Goal: Check status: Check status

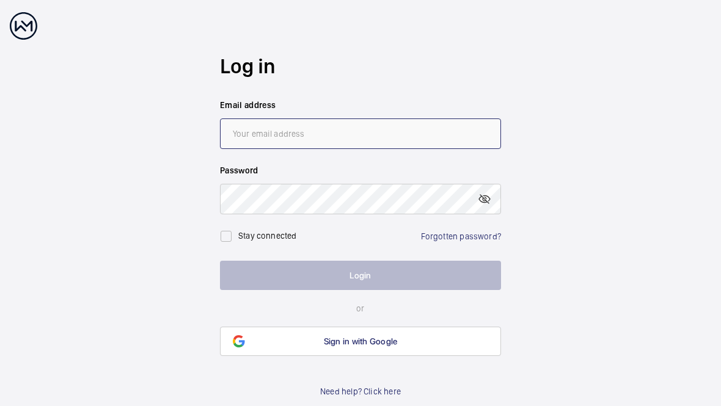
click at [242, 130] on input "email" at bounding box center [360, 134] width 281 height 31
type input "[PERSON_NAME][EMAIL_ADDRESS][DOMAIN_NAME]"
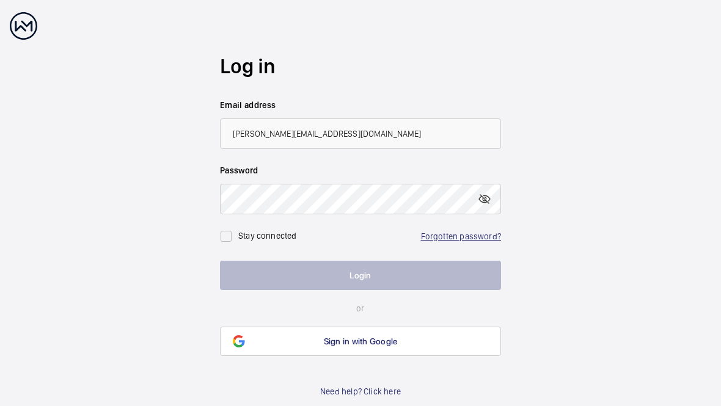
click at [441, 240] on link "Forgotten password?" at bounding box center [461, 237] width 80 height 10
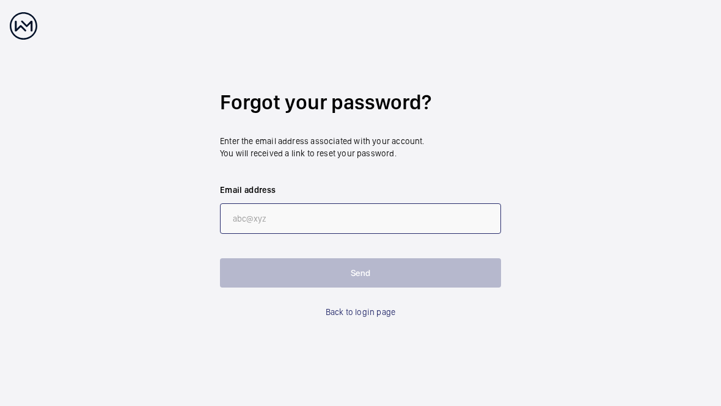
click at [251, 229] on input "email" at bounding box center [360, 219] width 281 height 31
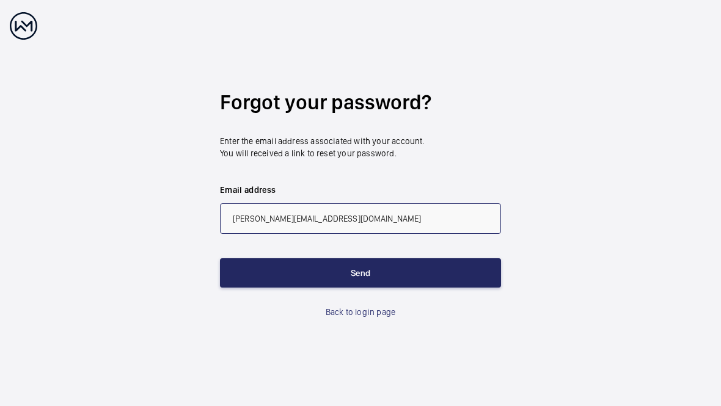
type input "[PERSON_NAME][EMAIL_ADDRESS][DOMAIN_NAME]"
click at [311, 276] on button "Send" at bounding box center [360, 273] width 281 height 29
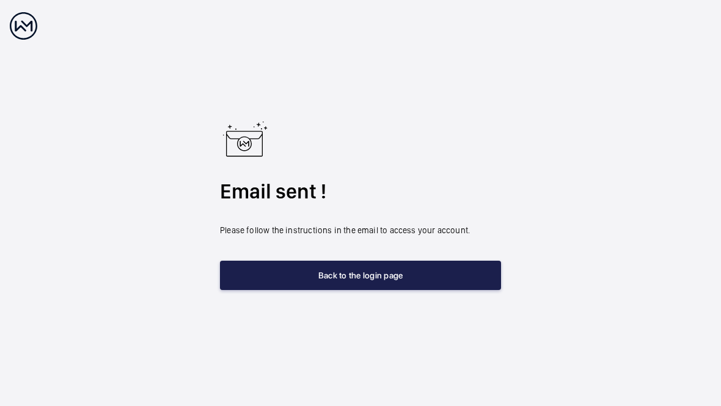
click at [304, 279] on button "Back to the login page" at bounding box center [360, 275] width 281 height 29
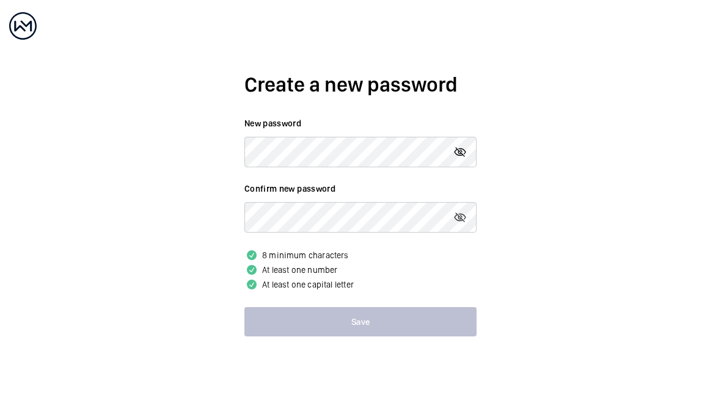
click at [459, 160] on mat-icon at bounding box center [460, 152] width 15 height 15
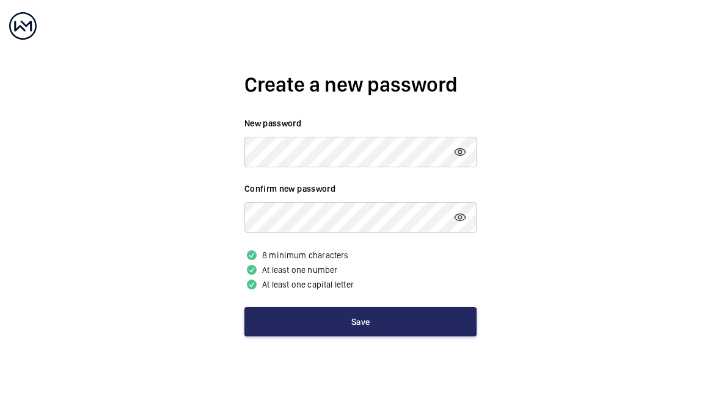
click at [351, 330] on button "Save" at bounding box center [361, 321] width 232 height 29
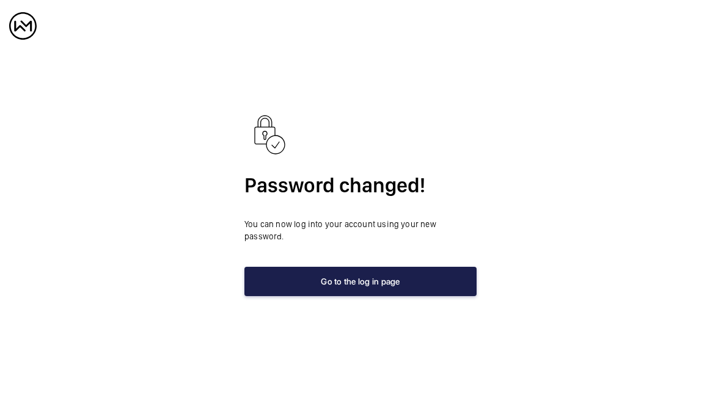
click at [343, 289] on button "Go to the log in page" at bounding box center [361, 281] width 232 height 29
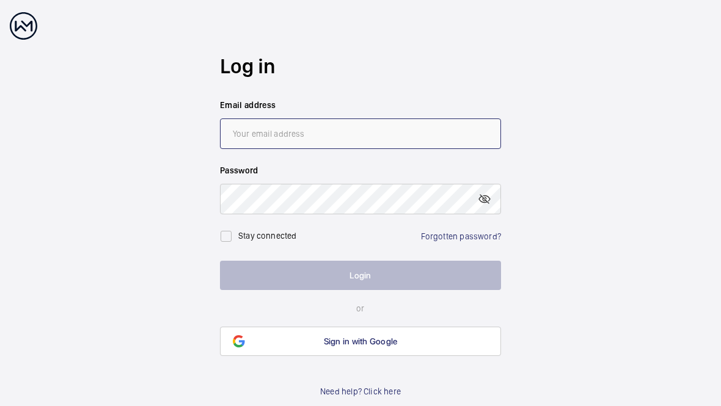
click at [284, 147] on input "email" at bounding box center [360, 134] width 281 height 31
type input "[PERSON_NAME][EMAIL_ADDRESS][DOMAIN_NAME]"
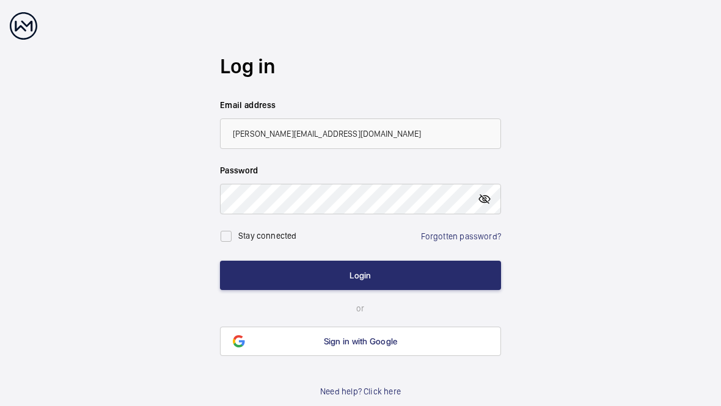
click at [483, 207] on mat-icon at bounding box center [484, 199] width 15 height 15
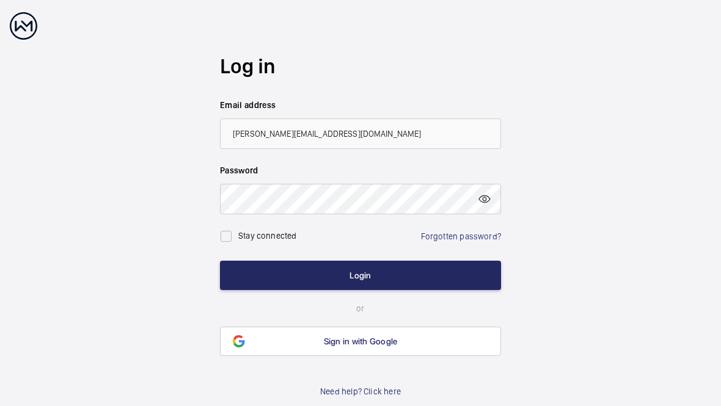
click at [355, 282] on button "Login" at bounding box center [360, 275] width 281 height 29
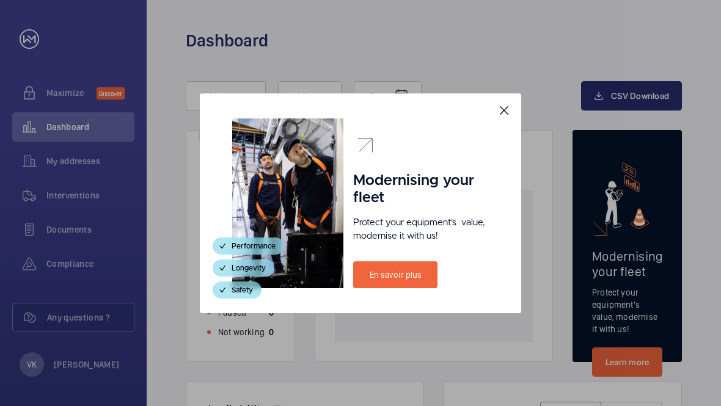
click at [508, 117] on mat-icon at bounding box center [504, 110] width 15 height 15
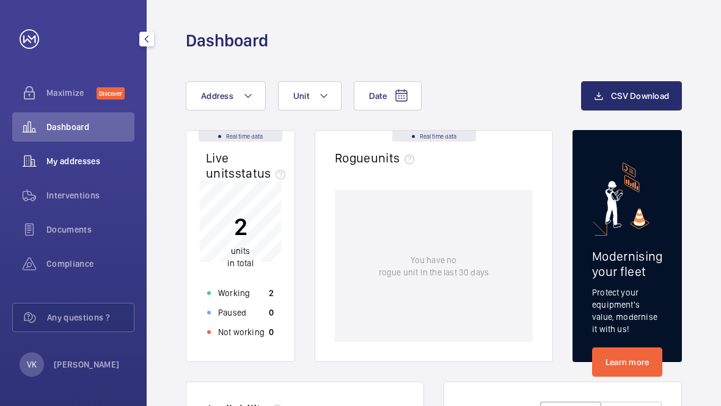
click at [62, 167] on span "My addresses" at bounding box center [90, 161] width 88 height 12
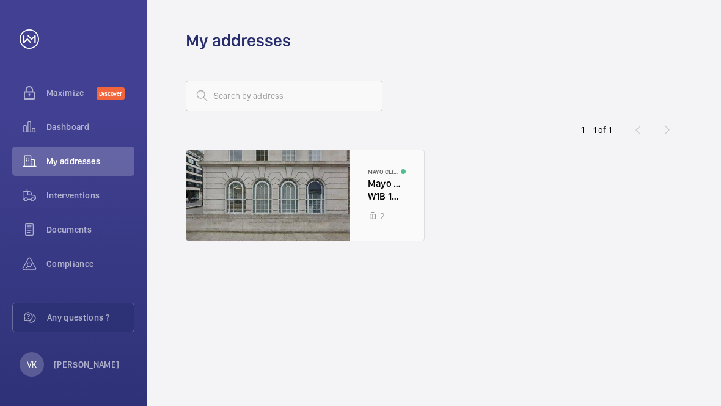
click at [359, 205] on div at bounding box center [305, 195] width 238 height 90
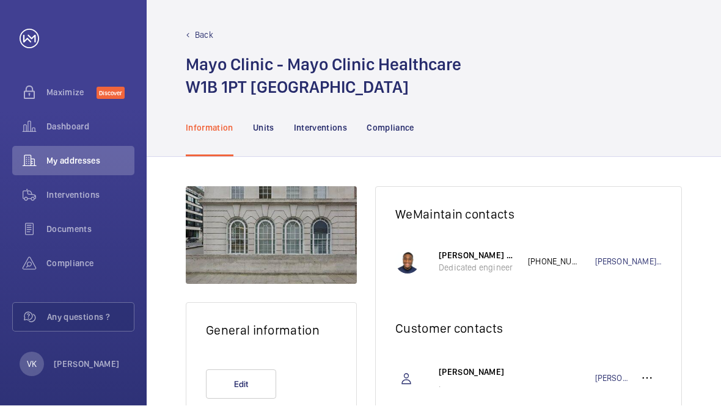
scroll to position [15, 0]
click at [254, 122] on p "Units" at bounding box center [263, 128] width 21 height 12
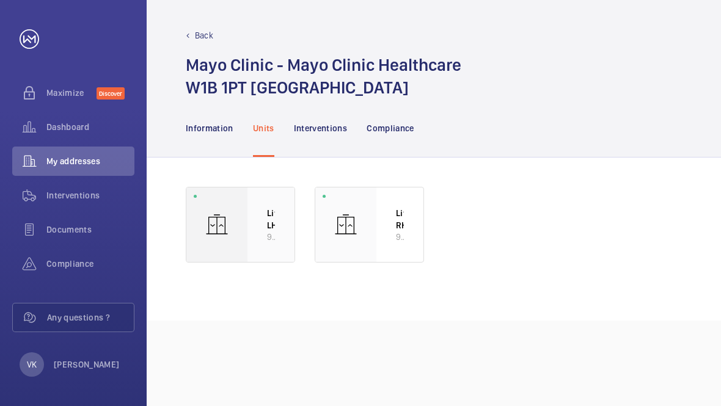
click at [235, 242] on div at bounding box center [216, 225] width 61 height 75
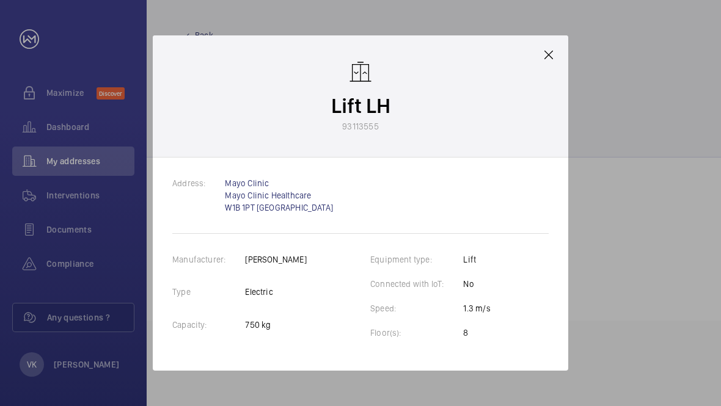
click at [553, 62] on mat-icon at bounding box center [549, 55] width 15 height 15
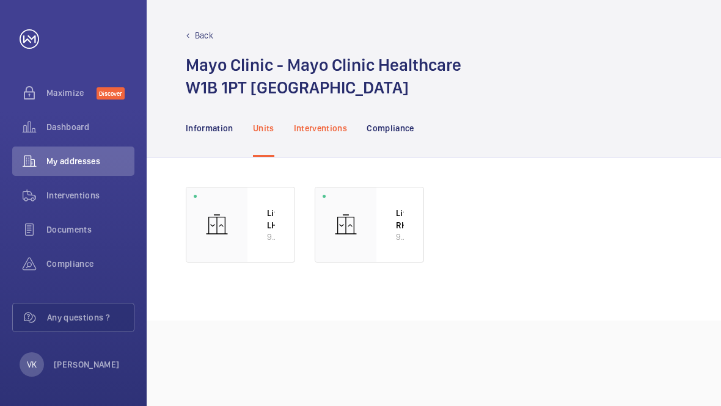
click at [311, 136] on div "Interventions" at bounding box center [321, 128] width 54 height 58
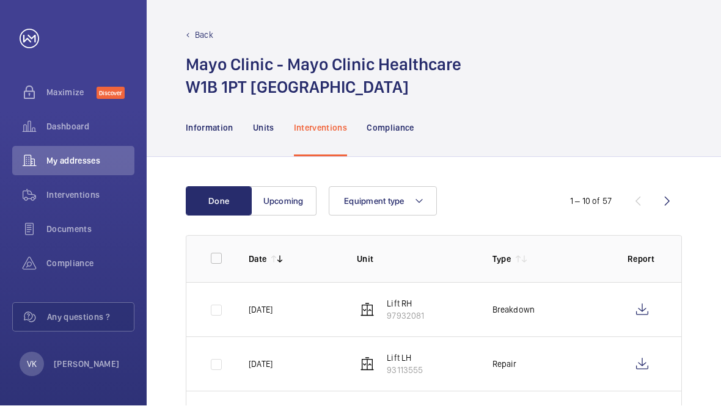
scroll to position [15, 0]
click at [663, 195] on wm-front-icon-button at bounding box center [667, 201] width 29 height 29
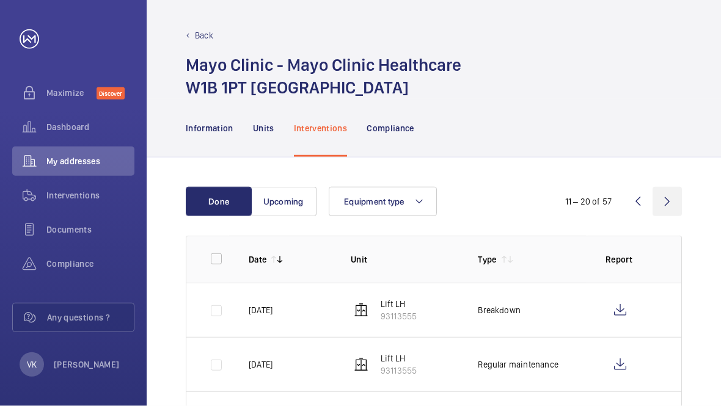
scroll to position [15, 0]
click at [377, 122] on p "Compliance" at bounding box center [391, 128] width 48 height 12
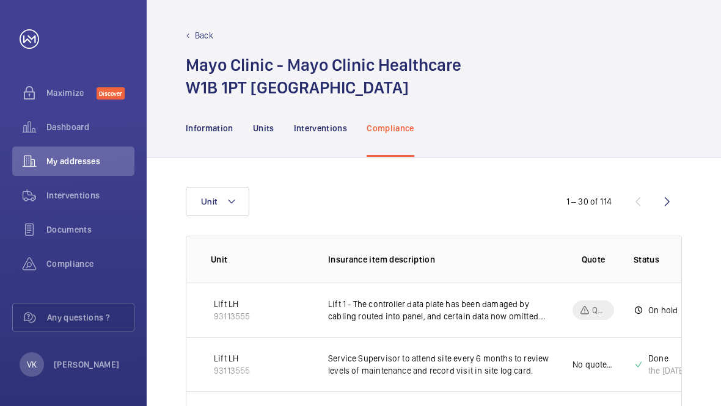
scroll to position [15, 0]
click at [221, 406] on p "Lift LH" at bounding box center [232, 413] width 36 height 12
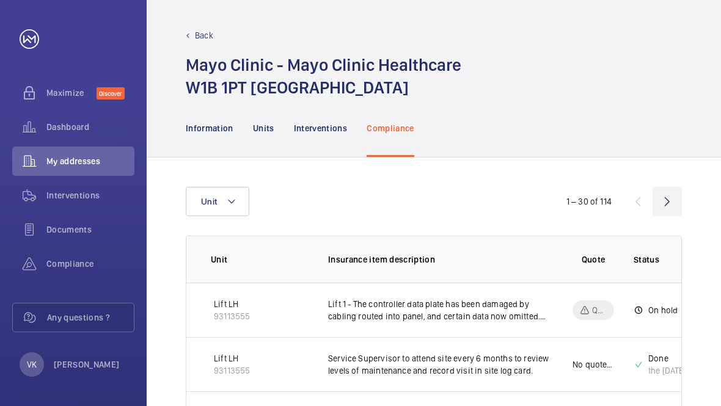
click at [664, 187] on wm-front-icon-button at bounding box center [667, 201] width 29 height 29
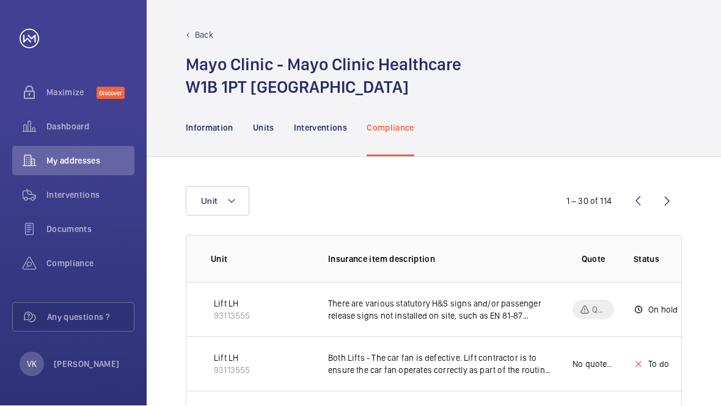
scroll to position [15, 0]
click at [661, 187] on wm-front-icon-button at bounding box center [667, 201] width 29 height 29
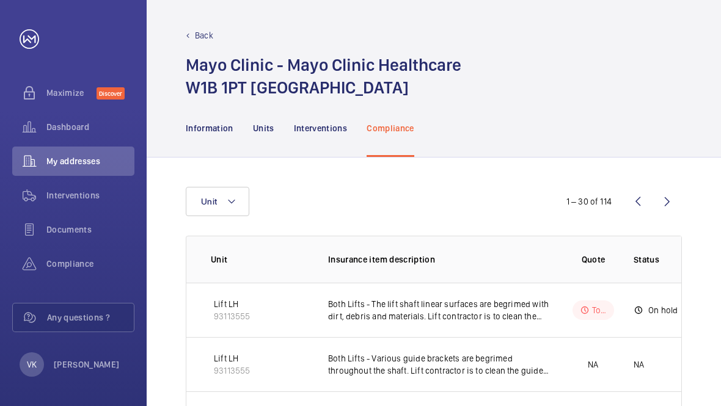
scroll to position [15, 0]
drag, startPoint x: 664, startPoint y: 194, endPoint x: 664, endPoint y: 209, distance: 15.3
click at [664, 194] on wm-front-icon-button at bounding box center [667, 201] width 29 height 29
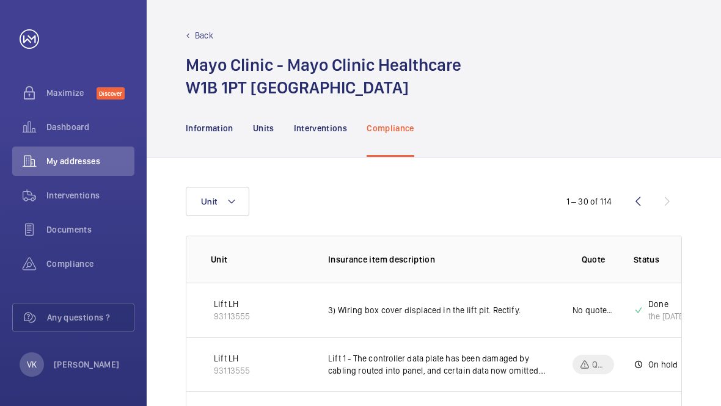
scroll to position [15, 0]
click at [68, 187] on div "Interventions" at bounding box center [73, 195] width 122 height 29
